Goal: Task Accomplishment & Management: Use online tool/utility

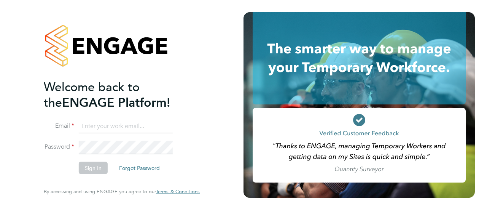
type input "neil.kendrick@vistry.co.uk"
click at [87, 169] on button "Sign In" at bounding box center [93, 168] width 29 height 12
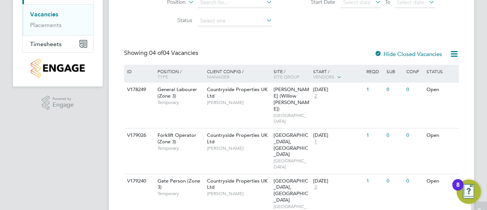
scroll to position [110, 0]
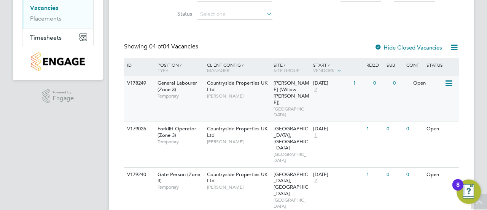
click at [173, 84] on span "General Labourer (Zone 3)" at bounding box center [178, 86] width 40 height 13
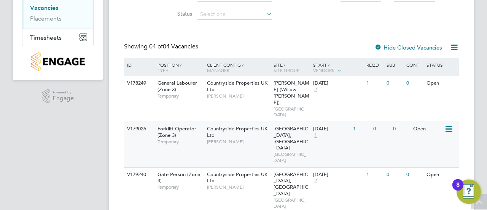
click at [177, 125] on span "Forklift Operator (Zone 3)" at bounding box center [177, 131] width 39 height 13
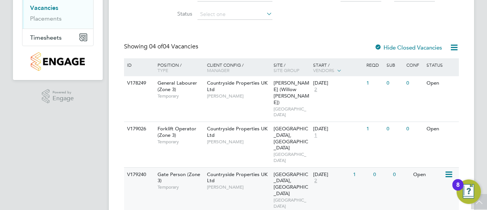
click at [178, 171] on span "Gate Person (Zone 3)" at bounding box center [179, 177] width 43 height 13
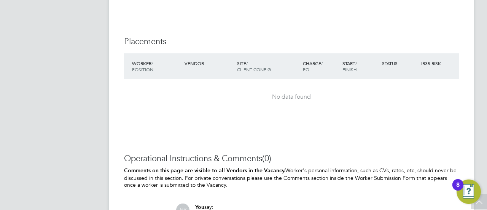
scroll to position [776, 0]
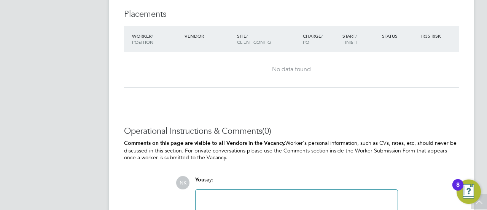
scroll to position [746, 0]
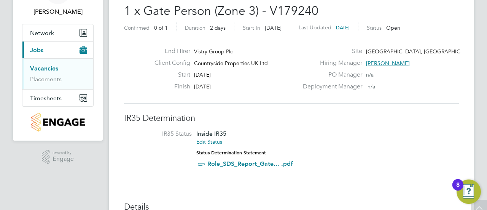
scroll to position [137, 0]
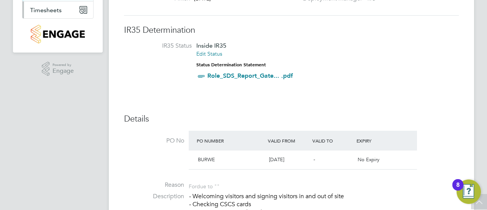
click at [48, 10] on span "Timesheets" at bounding box center [46, 9] width 32 height 7
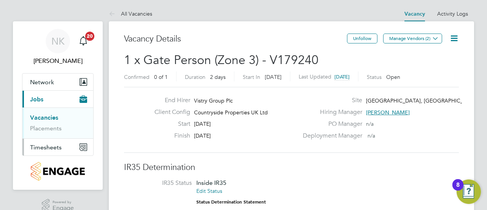
click at [48, 144] on span "Timesheets" at bounding box center [46, 146] width 32 height 7
click at [49, 133] on link "Timesheets" at bounding box center [46, 134] width 32 height 7
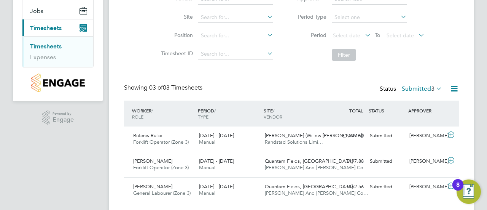
scroll to position [108, 0]
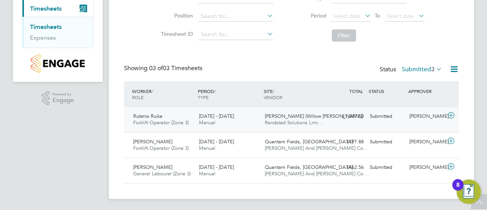
click at [451, 113] on icon at bounding box center [451, 115] width 10 height 6
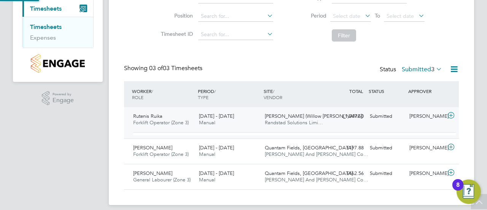
scroll to position [13, 74]
